Goal: Transaction & Acquisition: Book appointment/travel/reservation

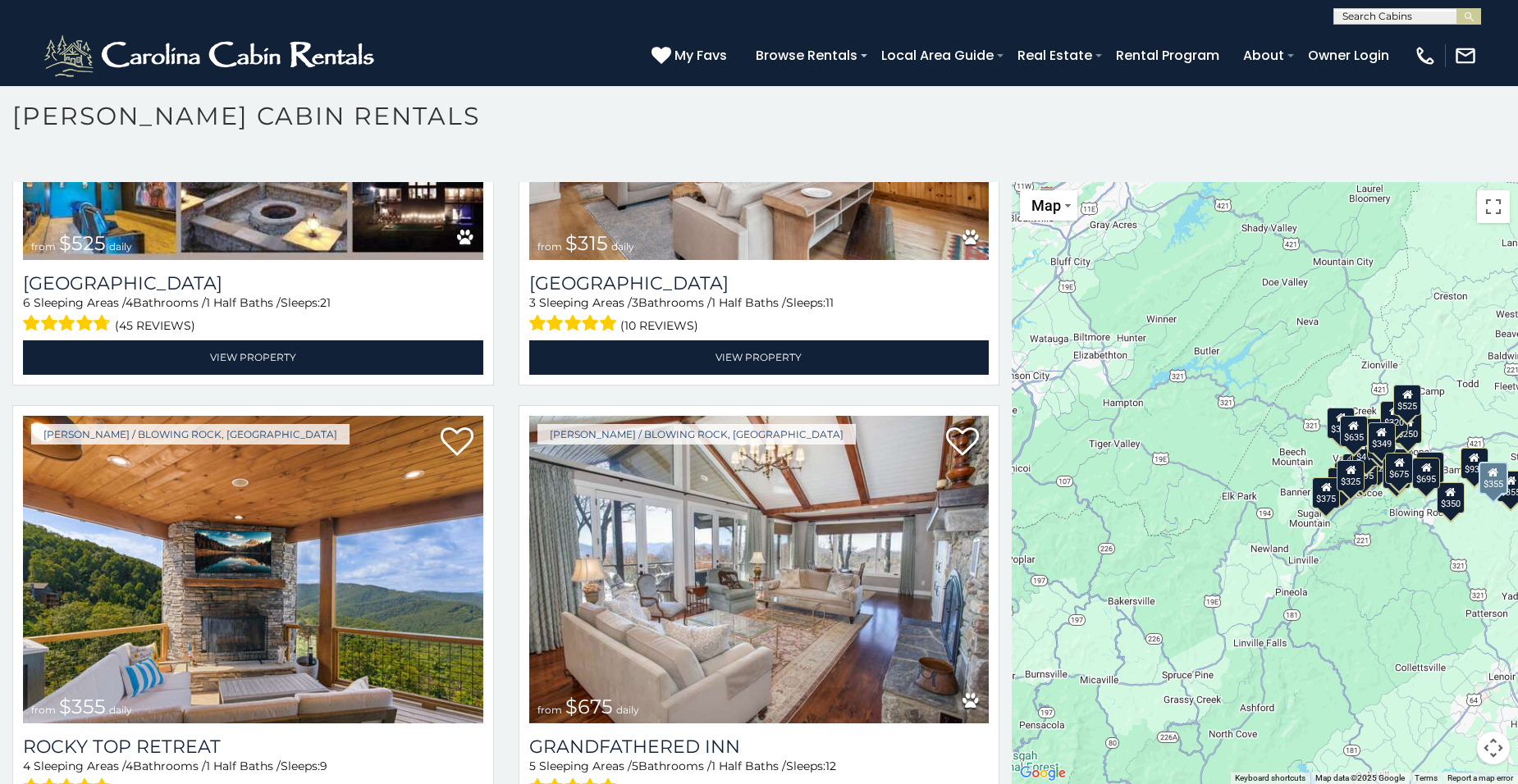
scroll to position [738, 0]
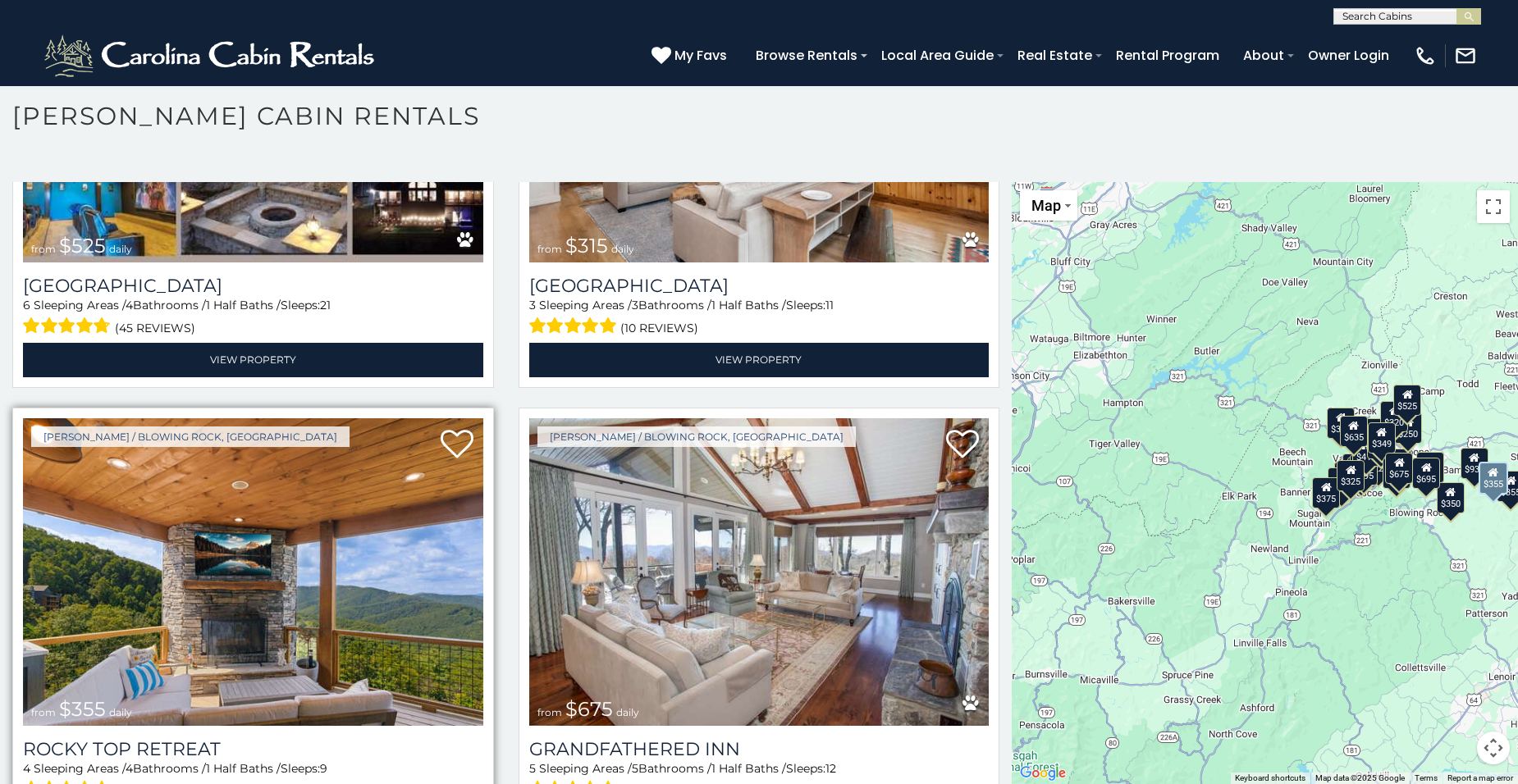
click at [264, 602] on img at bounding box center [253, 573] width 460 height 309
click at [247, 591] on img at bounding box center [253, 573] width 460 height 309
click at [248, 591] on img at bounding box center [253, 573] width 460 height 309
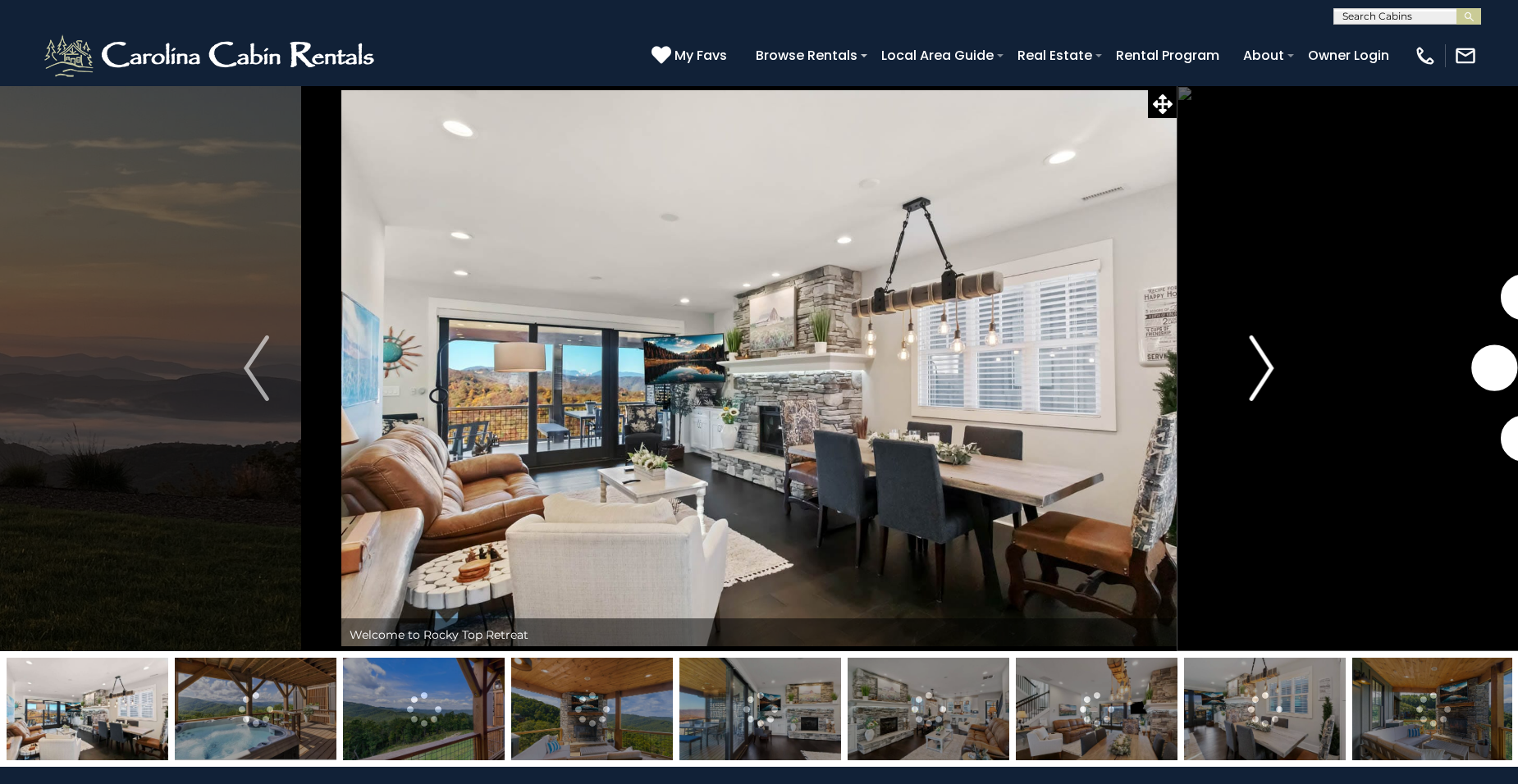
click at [1268, 370] on img "Next" at bounding box center [1261, 368] width 25 height 65
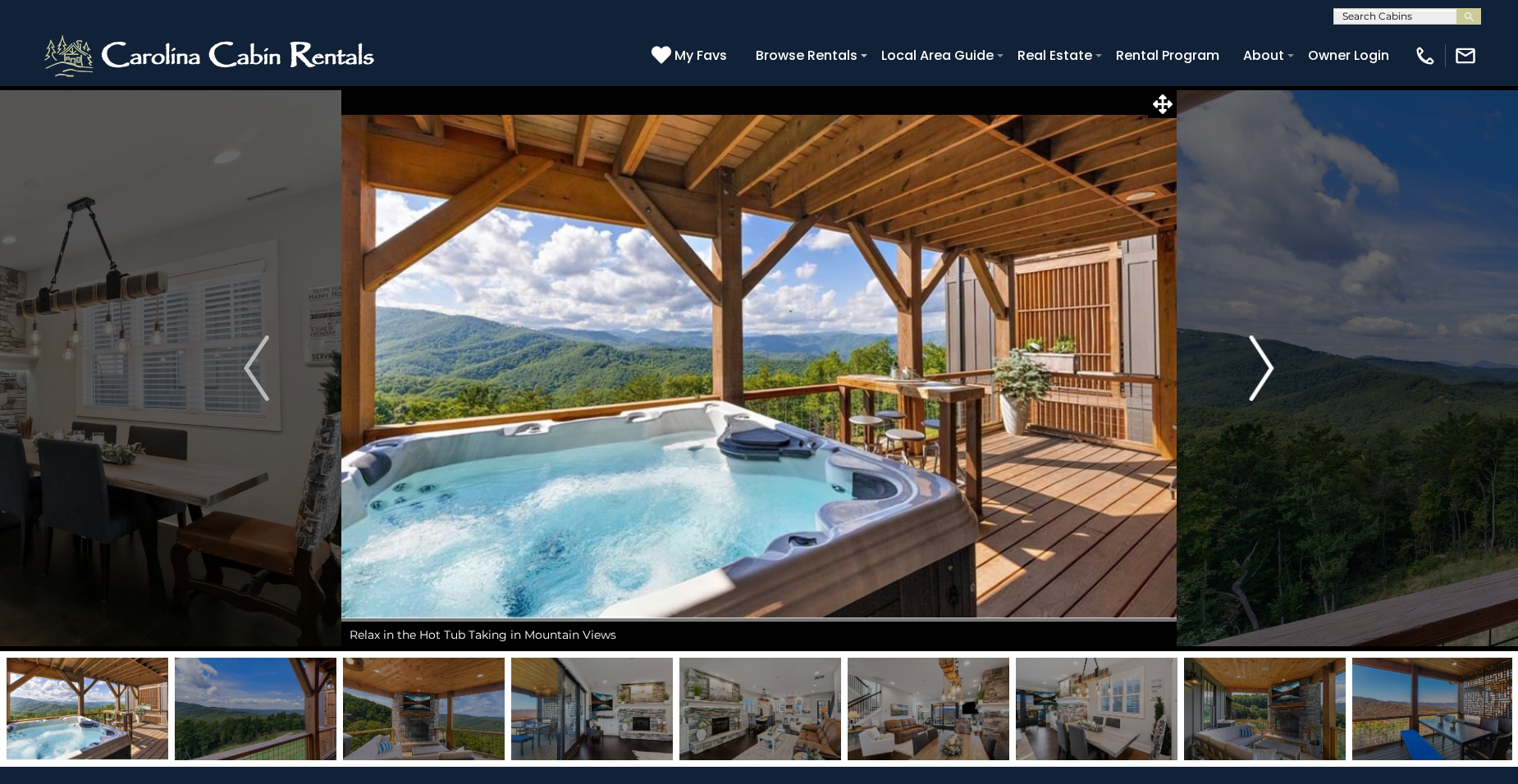
click at [1263, 368] on img "Next" at bounding box center [1261, 368] width 25 height 65
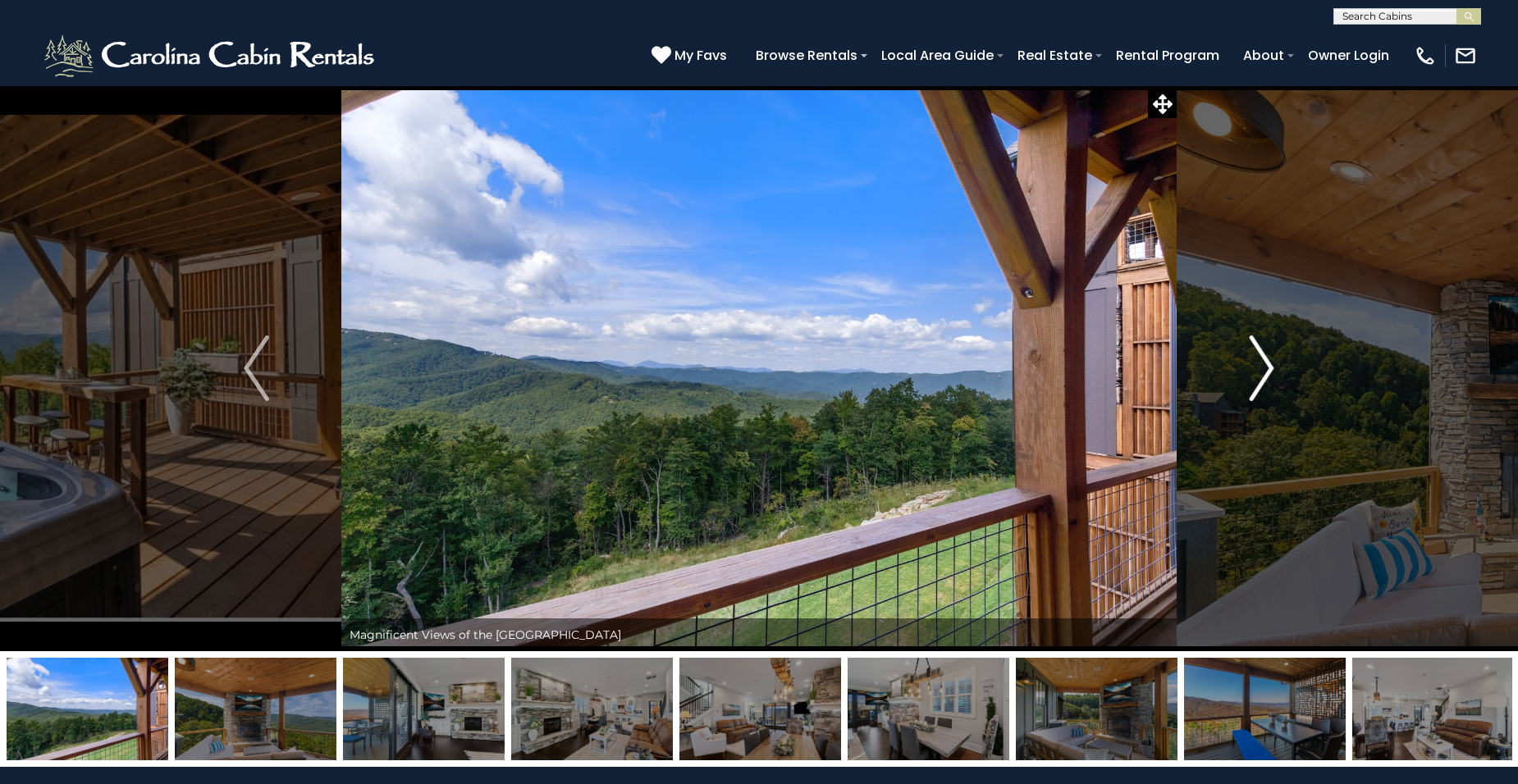
click at [1263, 368] on img "Next" at bounding box center [1261, 368] width 25 height 65
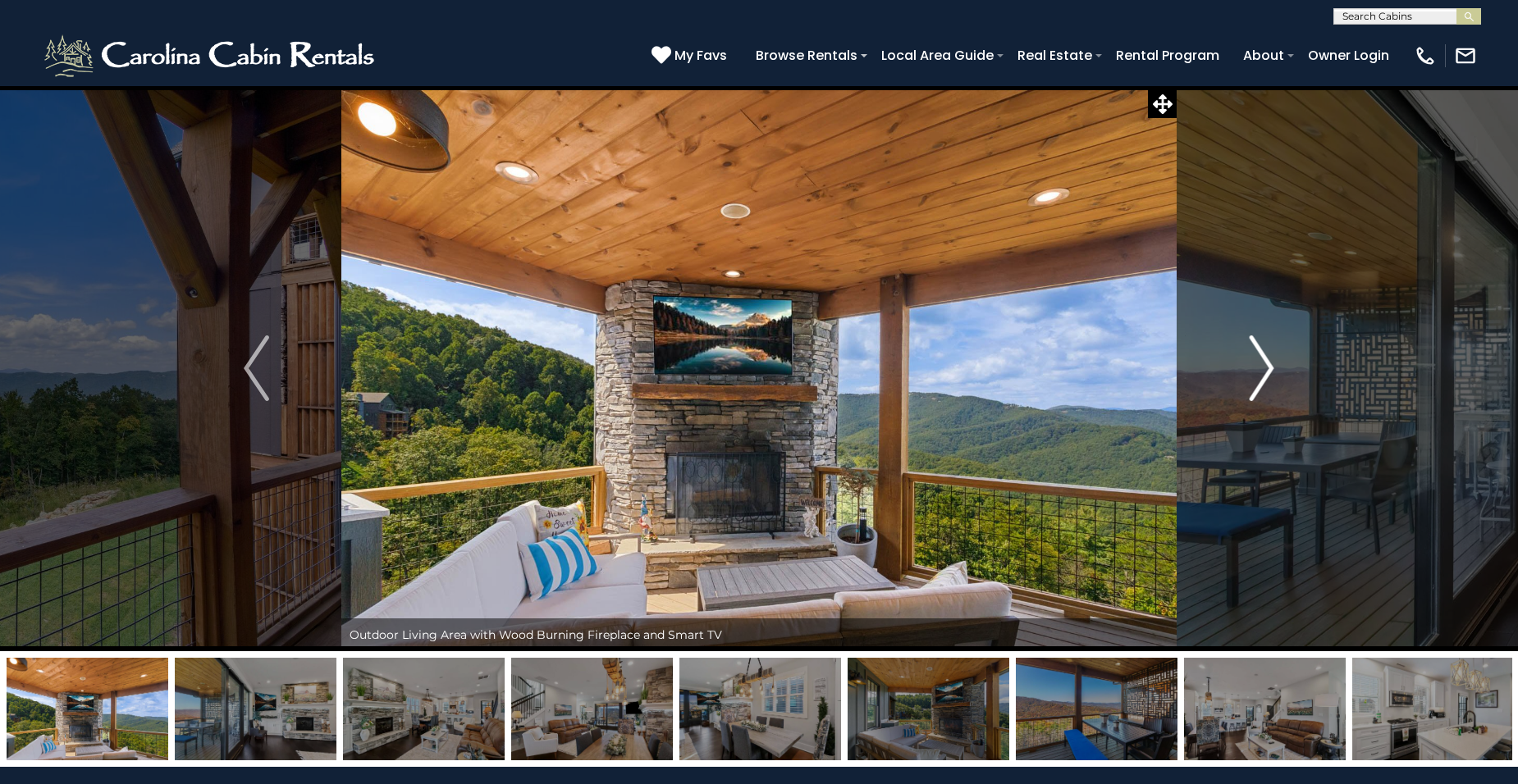
click at [1263, 368] on img "Next" at bounding box center [1261, 368] width 25 height 65
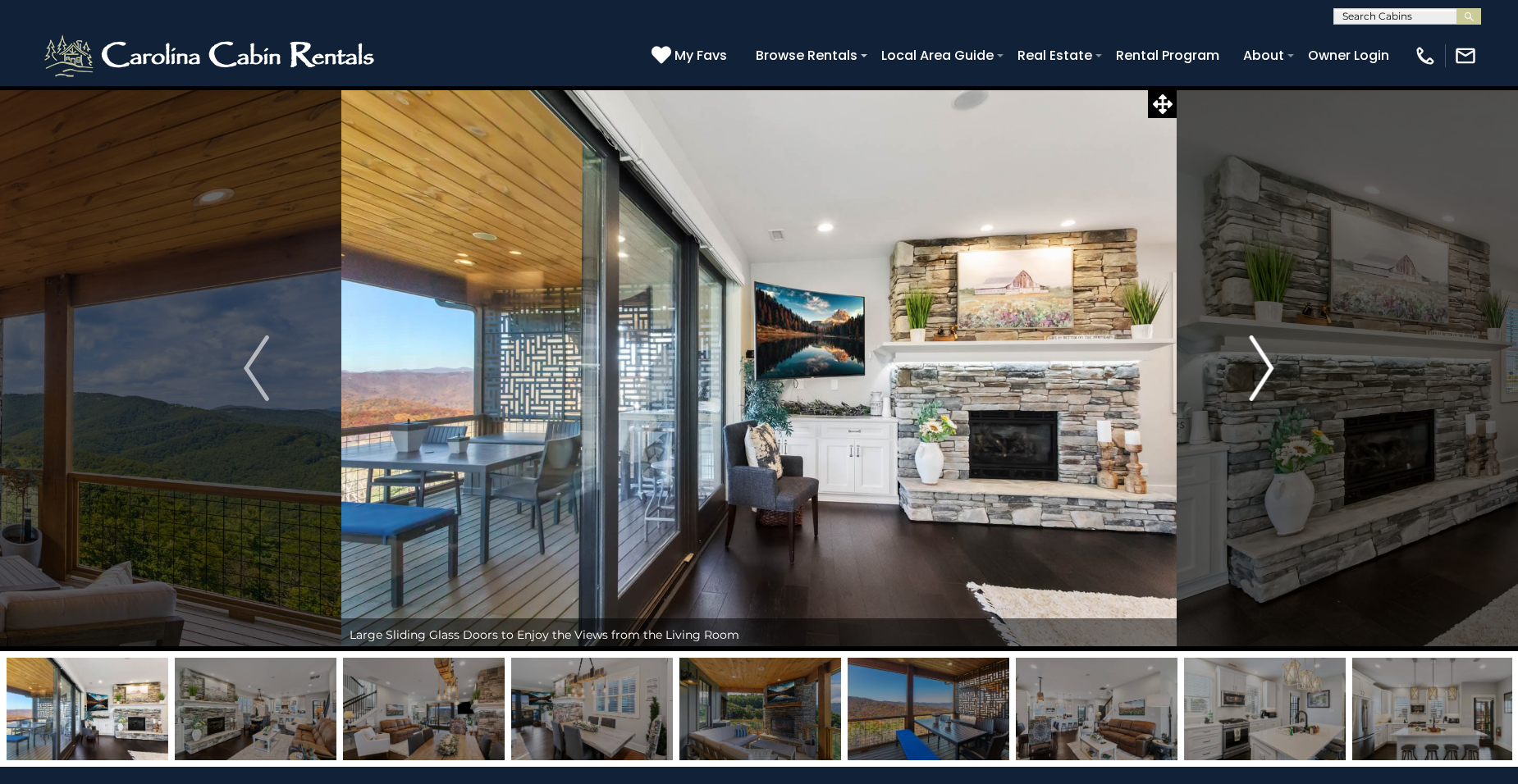
click at [1263, 368] on img "Next" at bounding box center [1261, 368] width 25 height 65
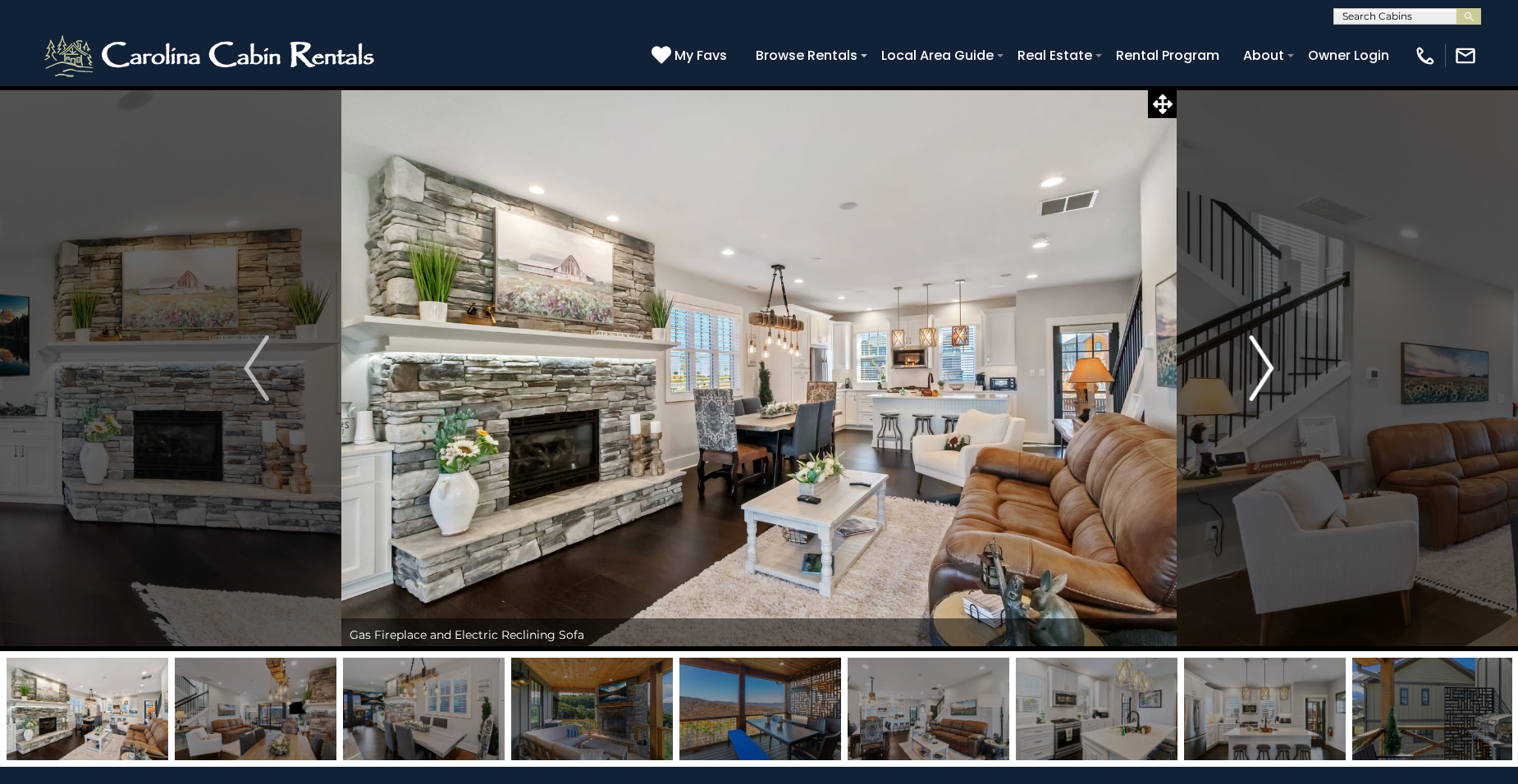
click at [1263, 368] on img "Next" at bounding box center [1261, 368] width 25 height 65
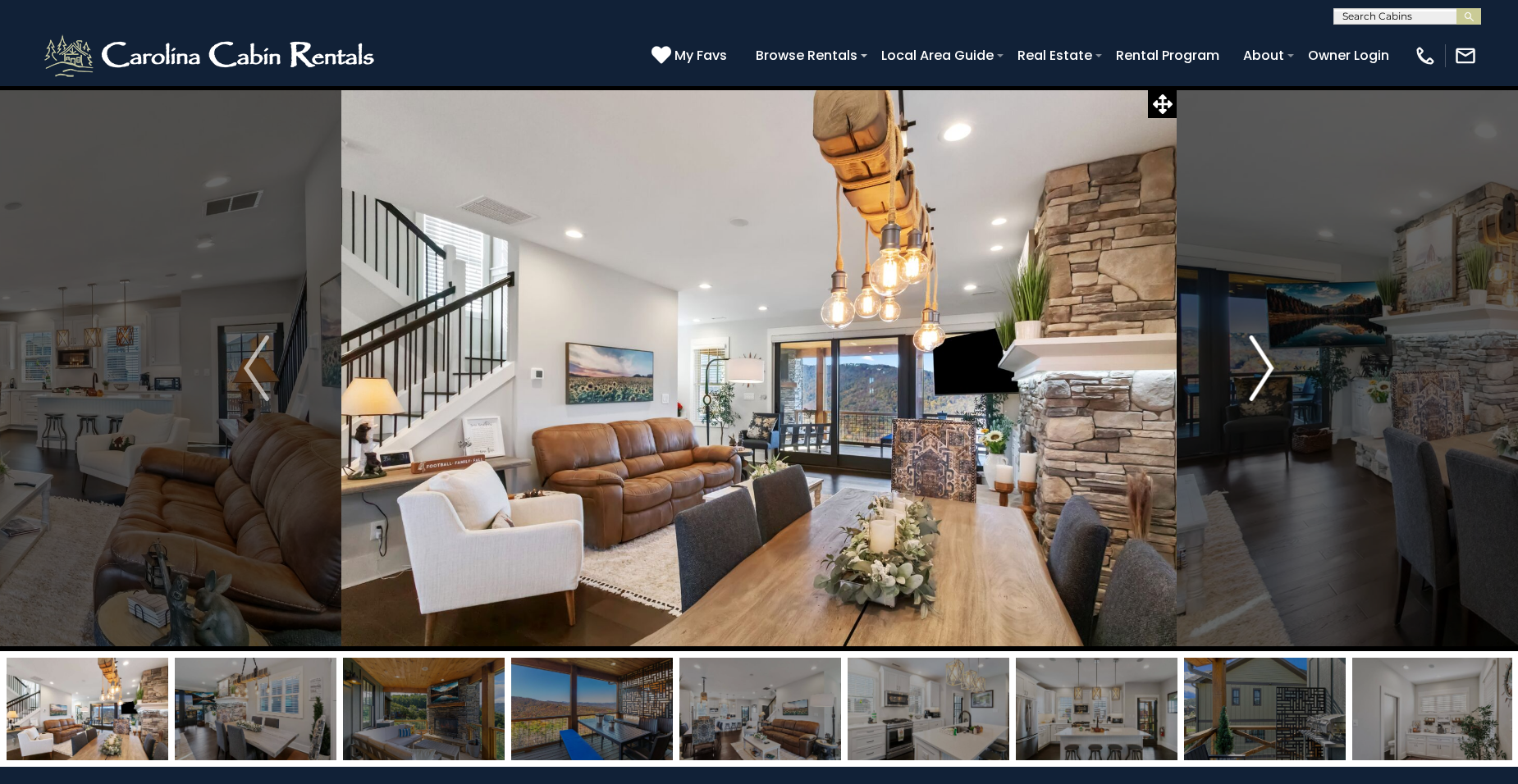
click at [1263, 368] on img "Next" at bounding box center [1261, 368] width 25 height 65
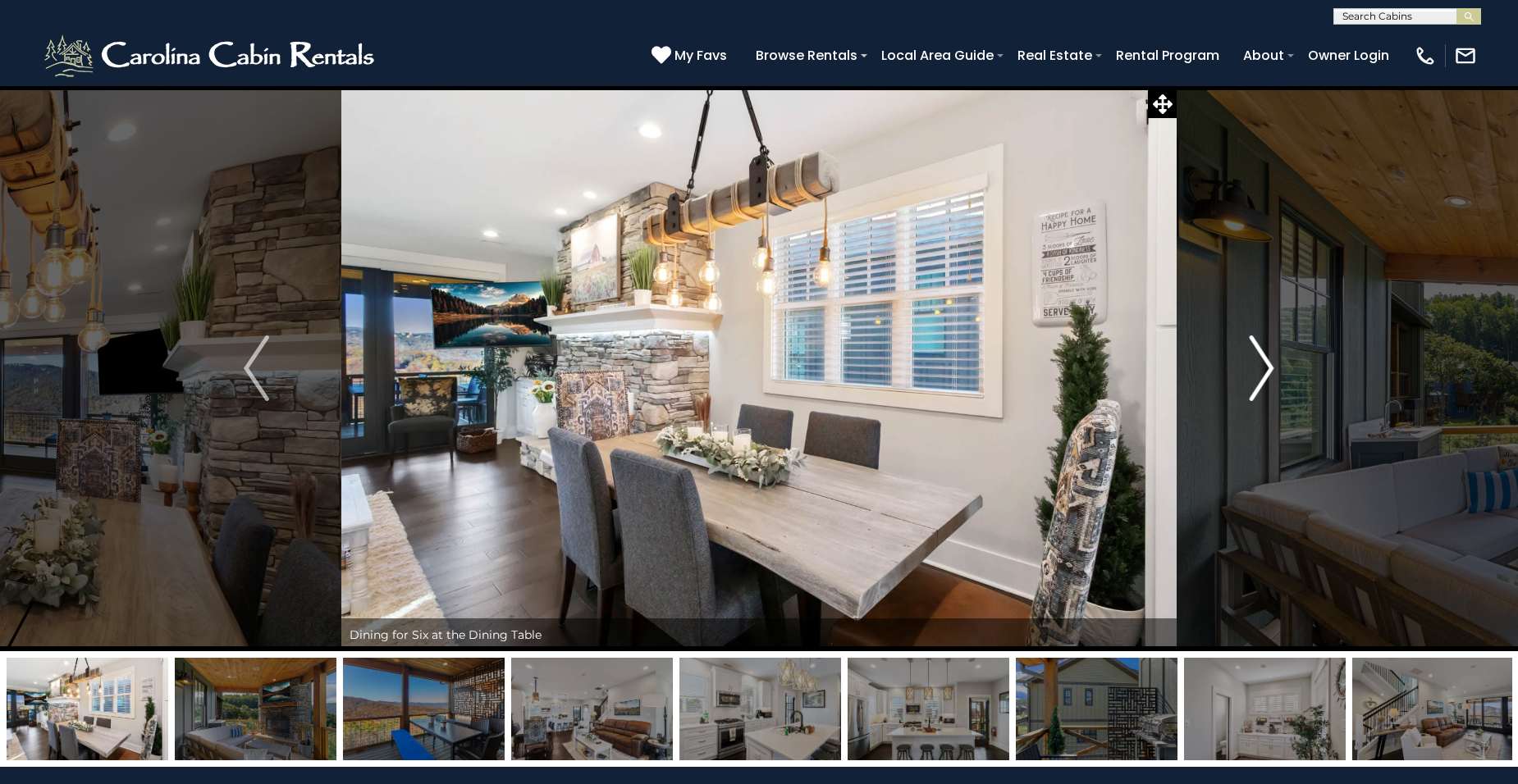
click at [1263, 368] on img "Next" at bounding box center [1261, 368] width 25 height 65
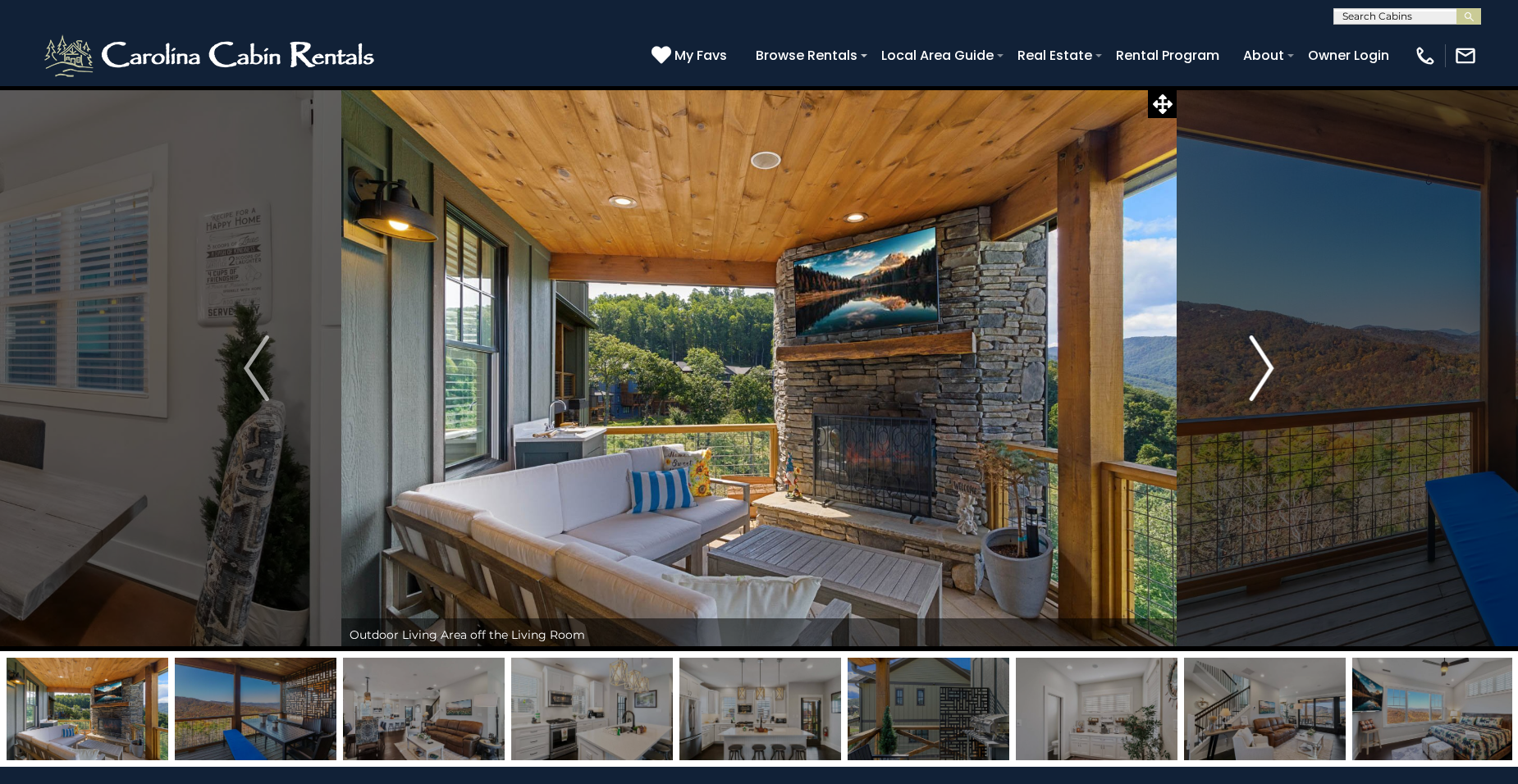
click at [1262, 365] on img "Next" at bounding box center [1261, 368] width 25 height 65
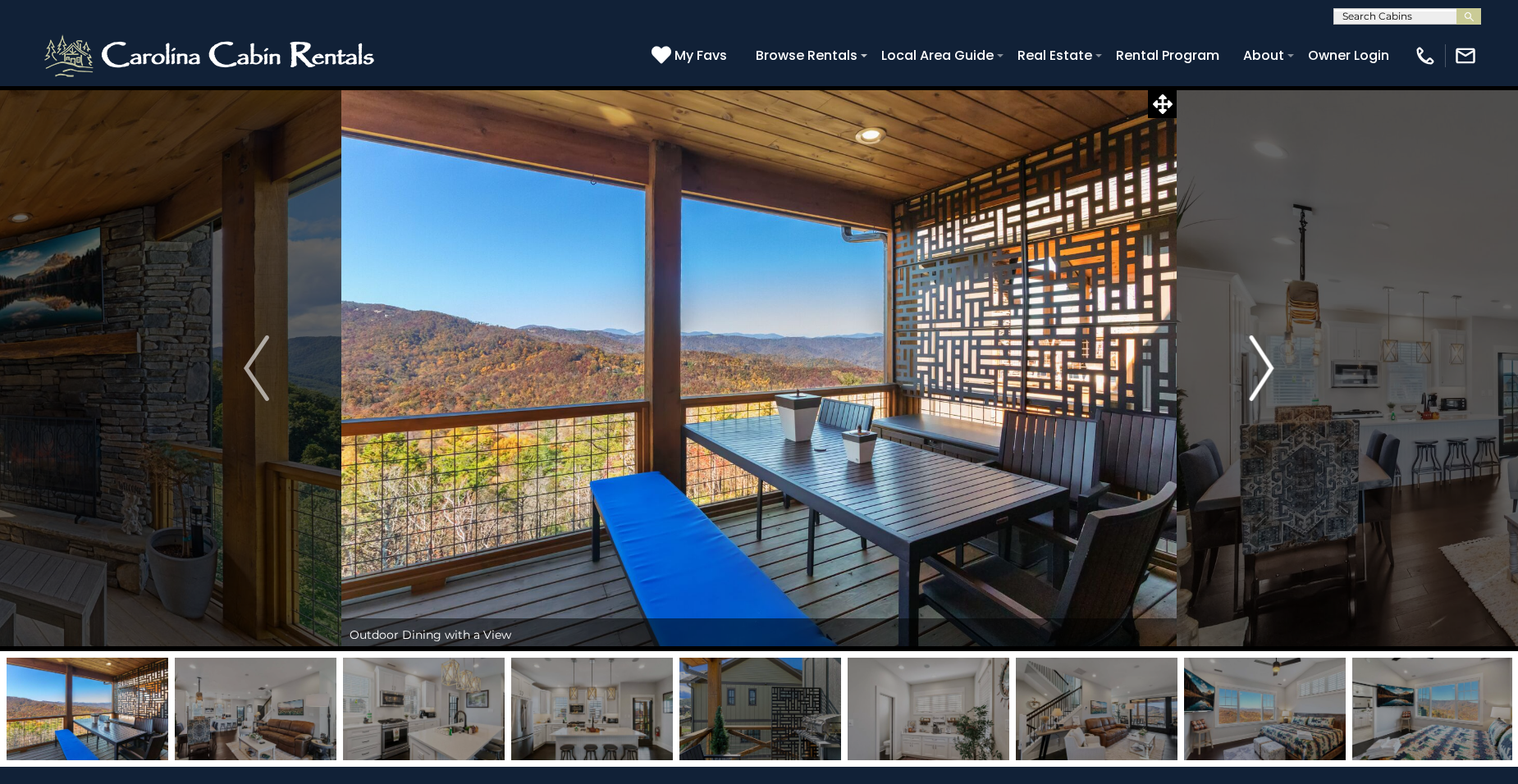
click at [1262, 364] on img "Next" at bounding box center [1261, 368] width 25 height 65
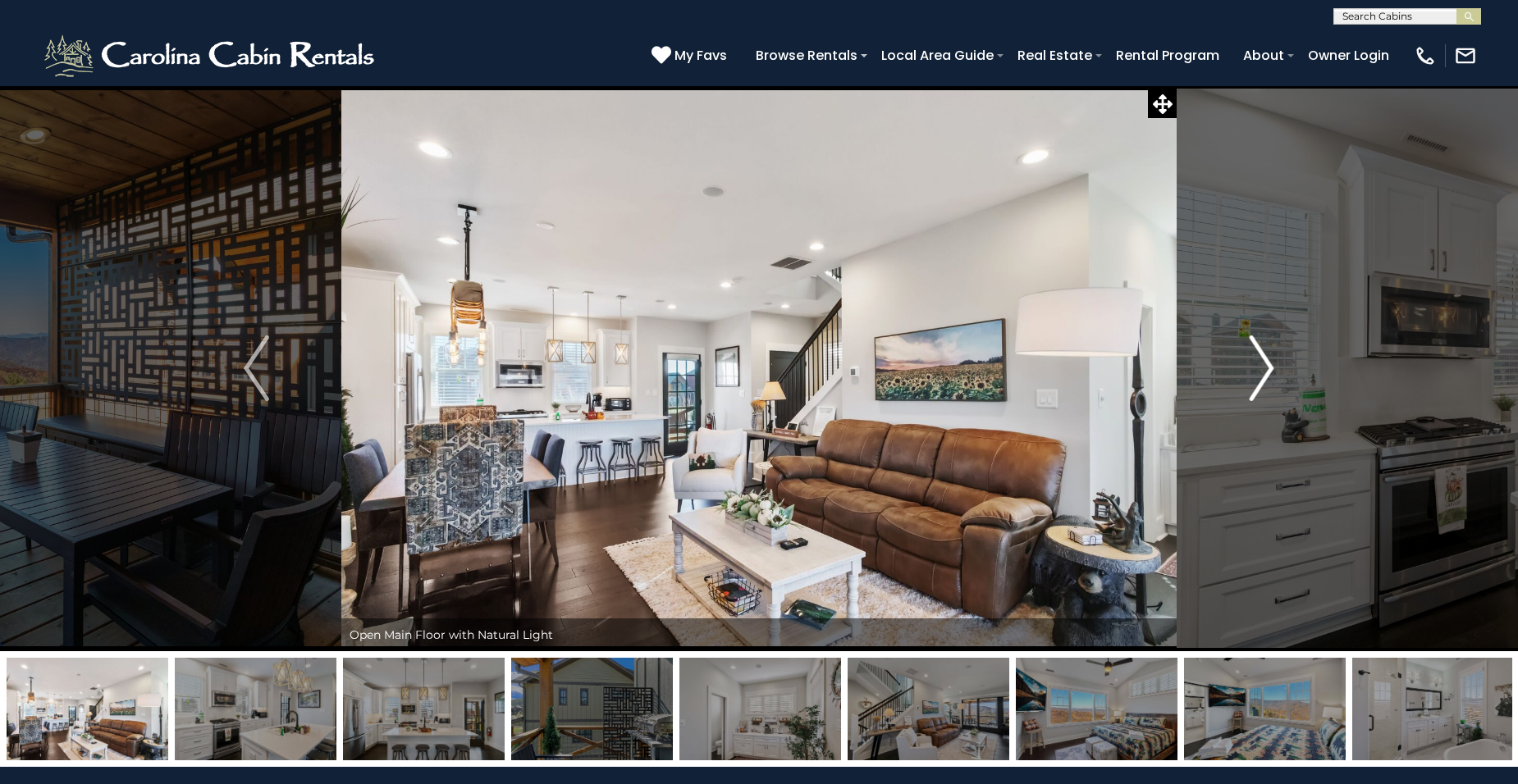
click at [1262, 364] on img "Next" at bounding box center [1261, 368] width 25 height 65
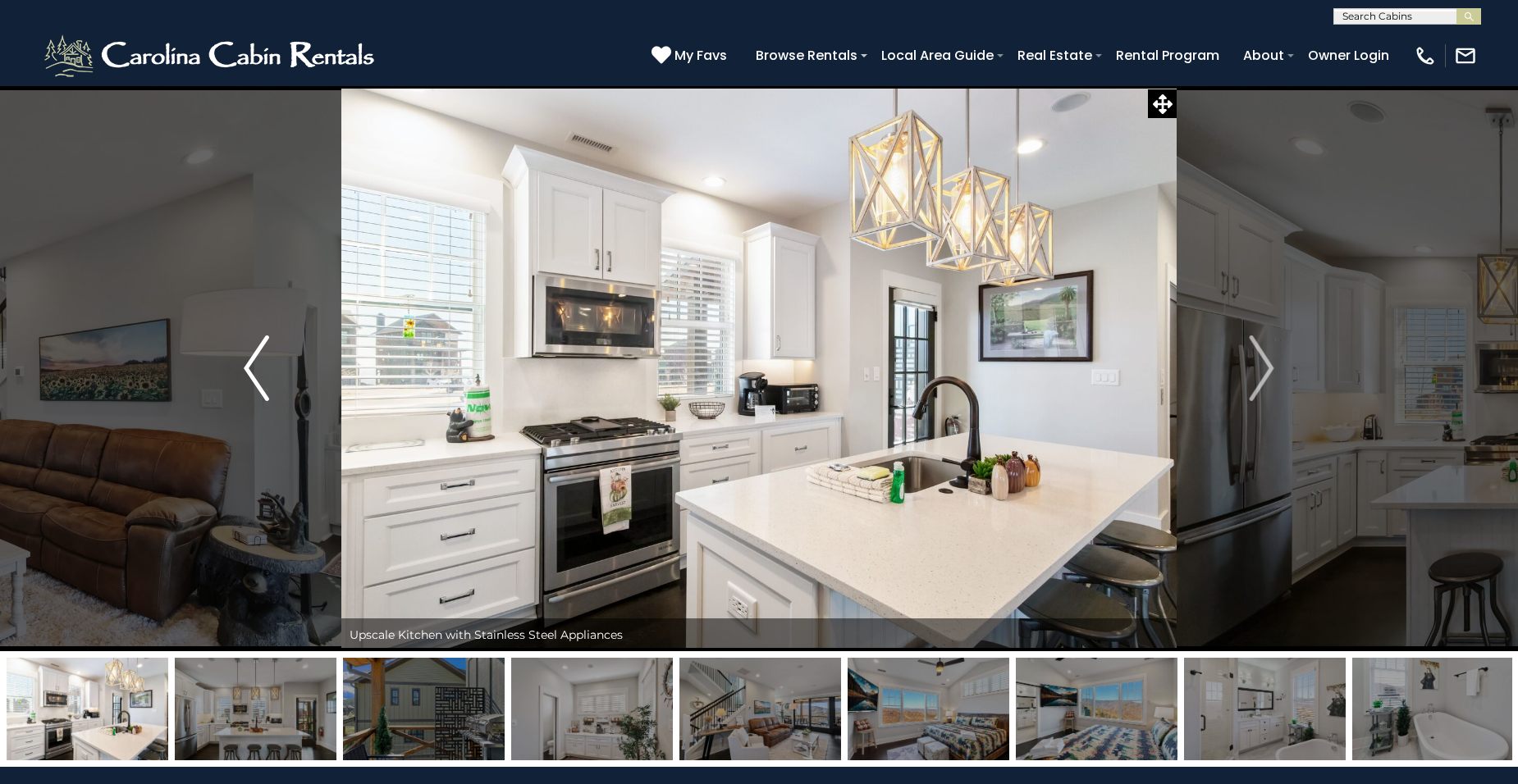
click at [246, 375] on img "Previous" at bounding box center [255, 368] width 25 height 65
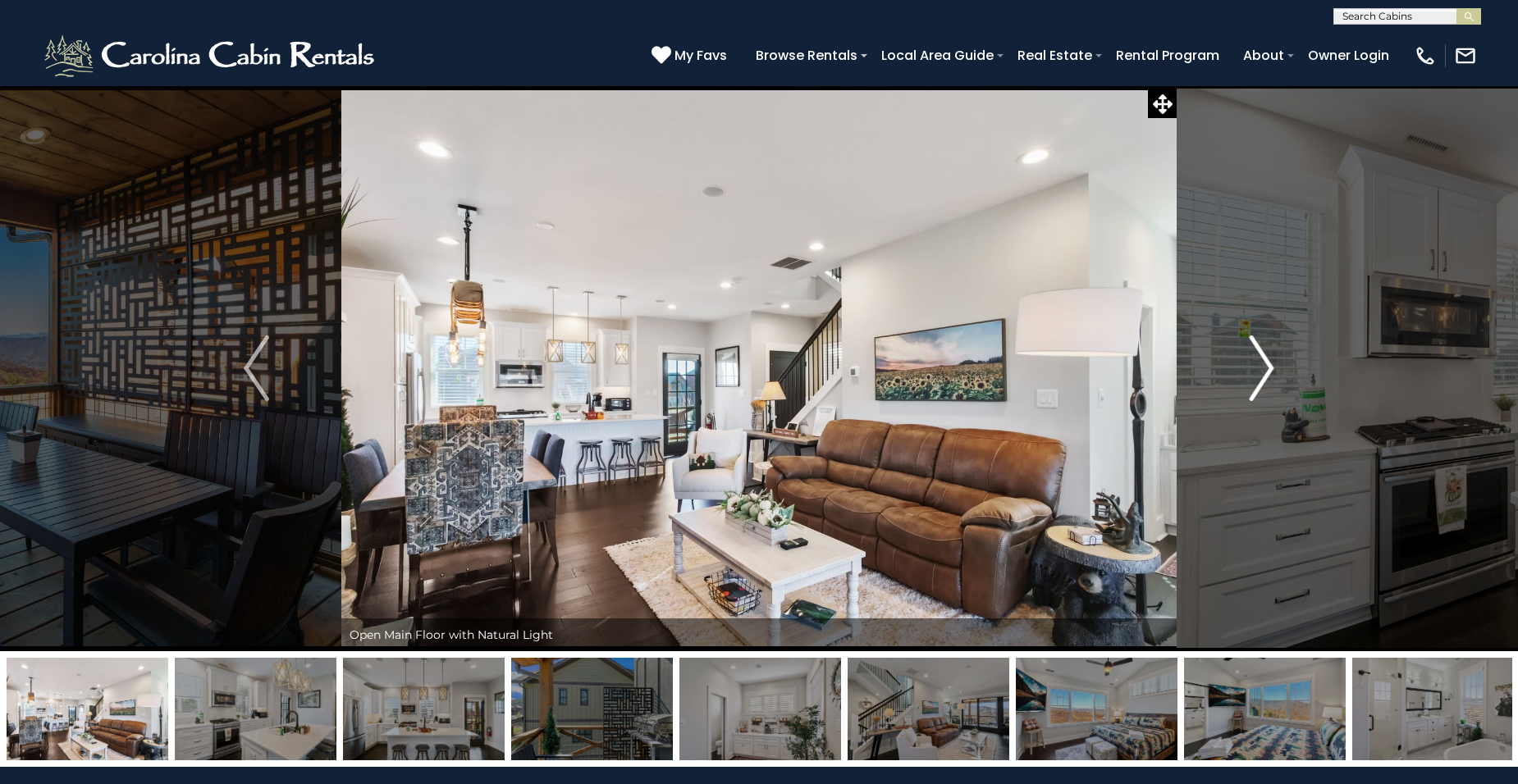
click at [1258, 366] on img "Next" at bounding box center [1261, 368] width 25 height 65
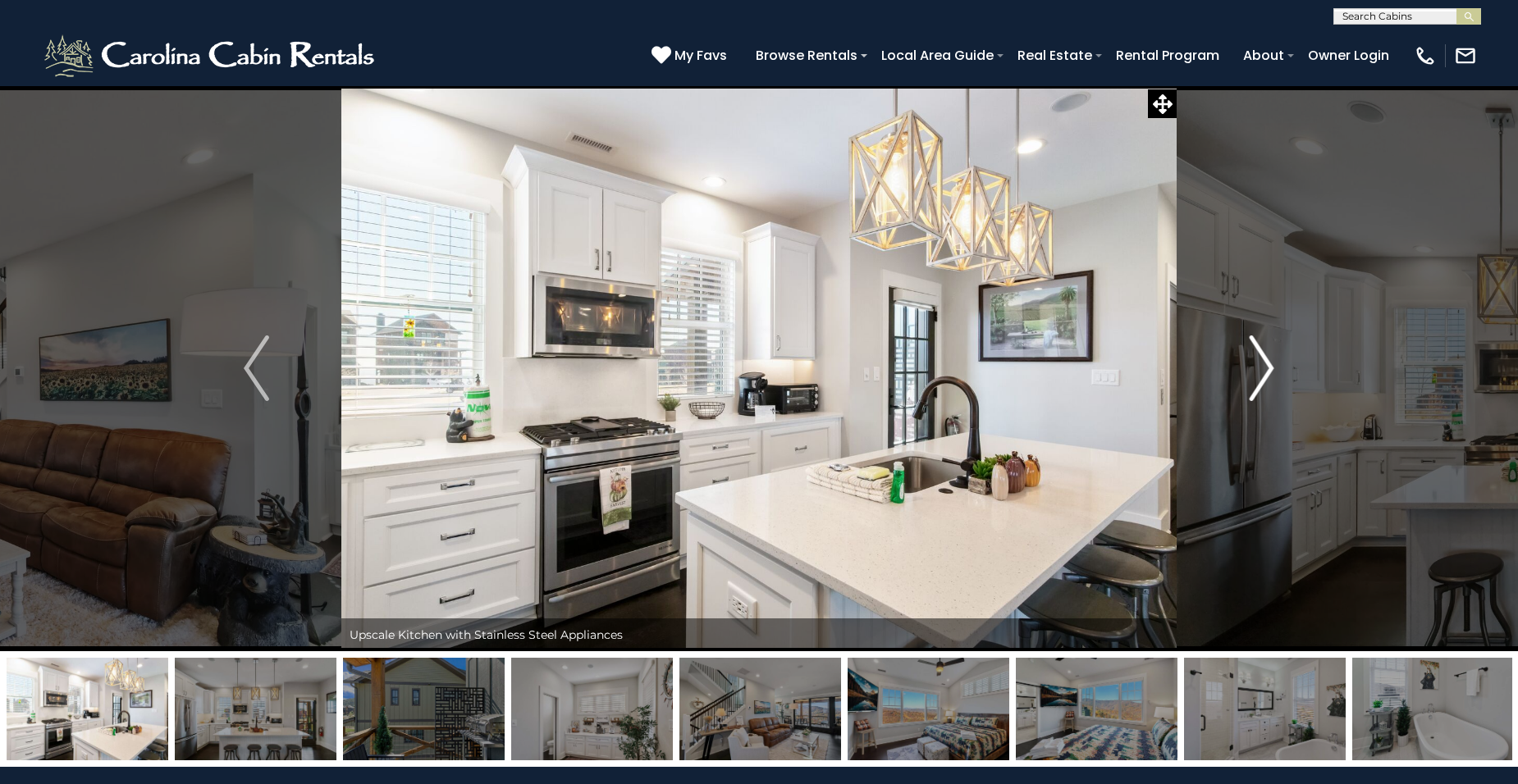
click at [1258, 365] on img "Next" at bounding box center [1261, 368] width 25 height 65
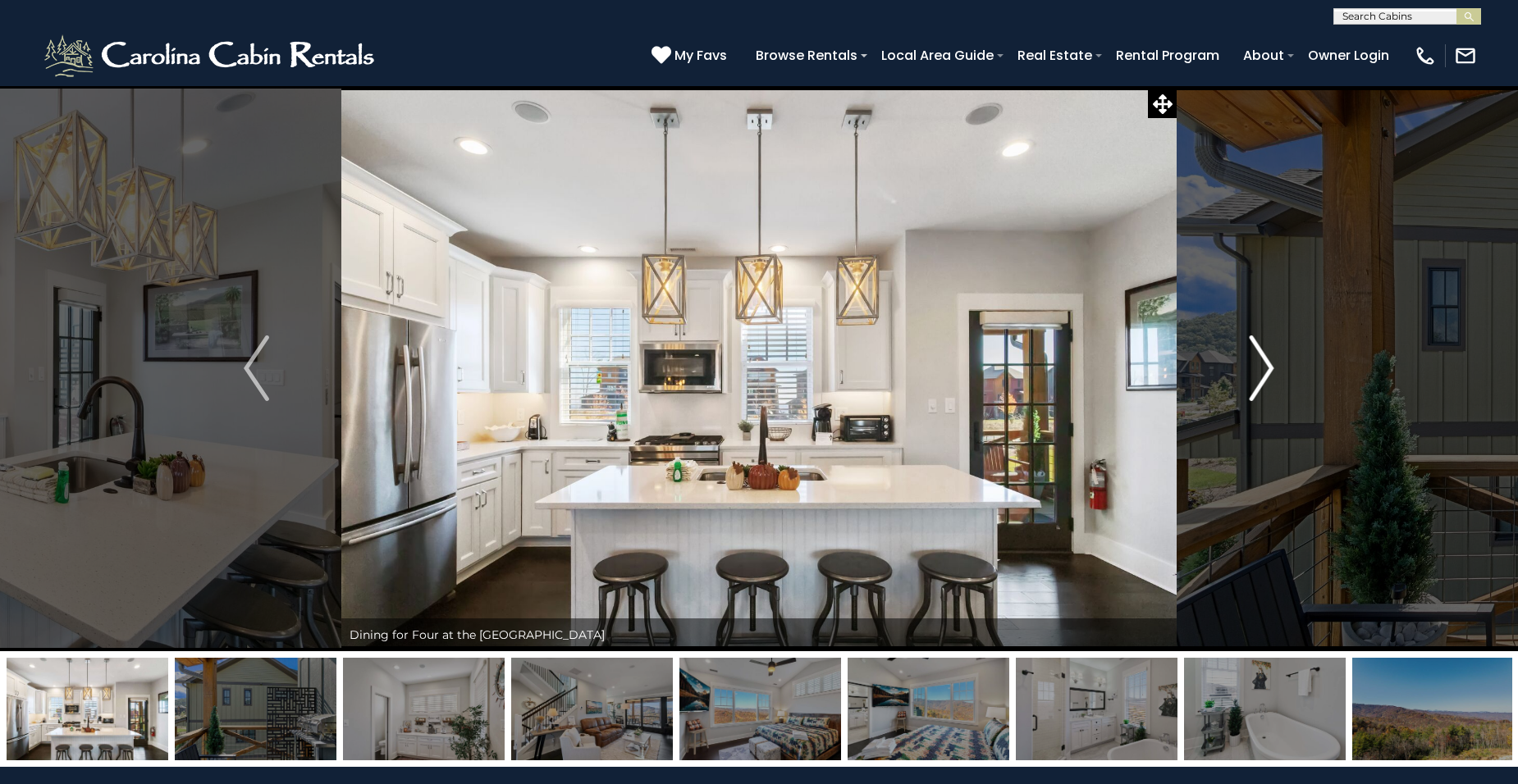
click at [1258, 365] on img "Next" at bounding box center [1261, 368] width 25 height 65
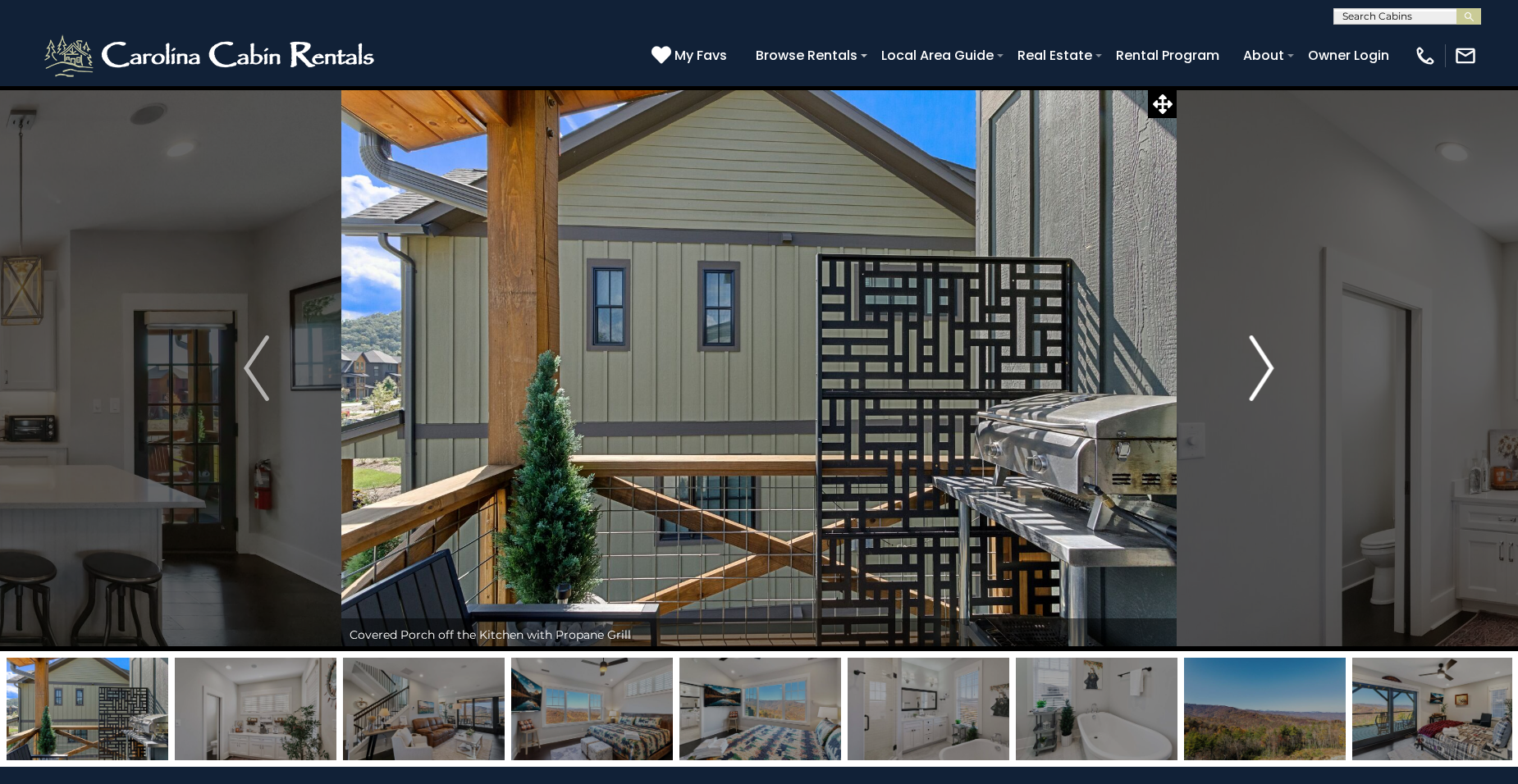
click at [1258, 365] on img "Next" at bounding box center [1261, 368] width 25 height 65
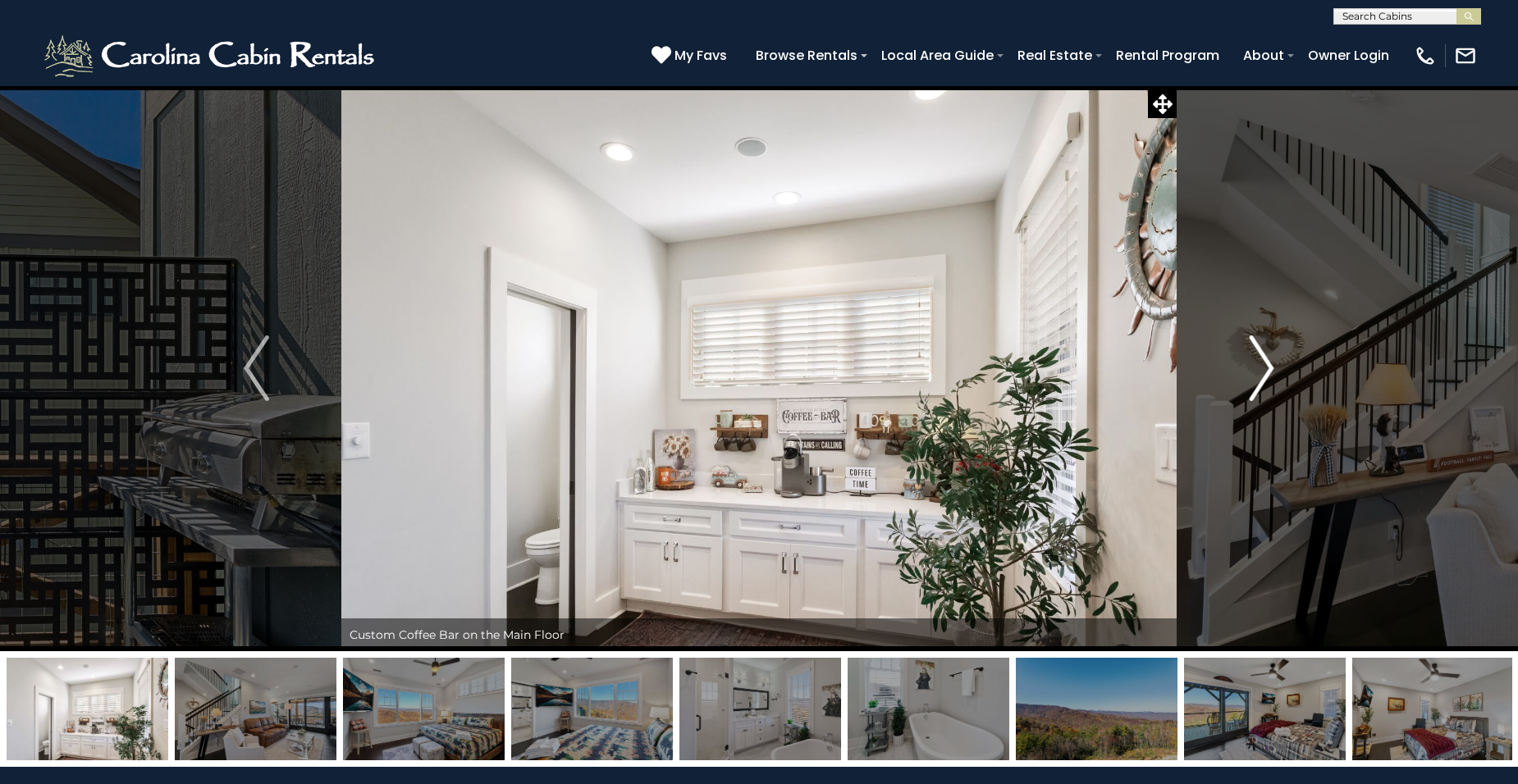
click at [1258, 365] on img "Next" at bounding box center [1261, 368] width 25 height 65
